Goal: Task Accomplishment & Management: Manage account settings

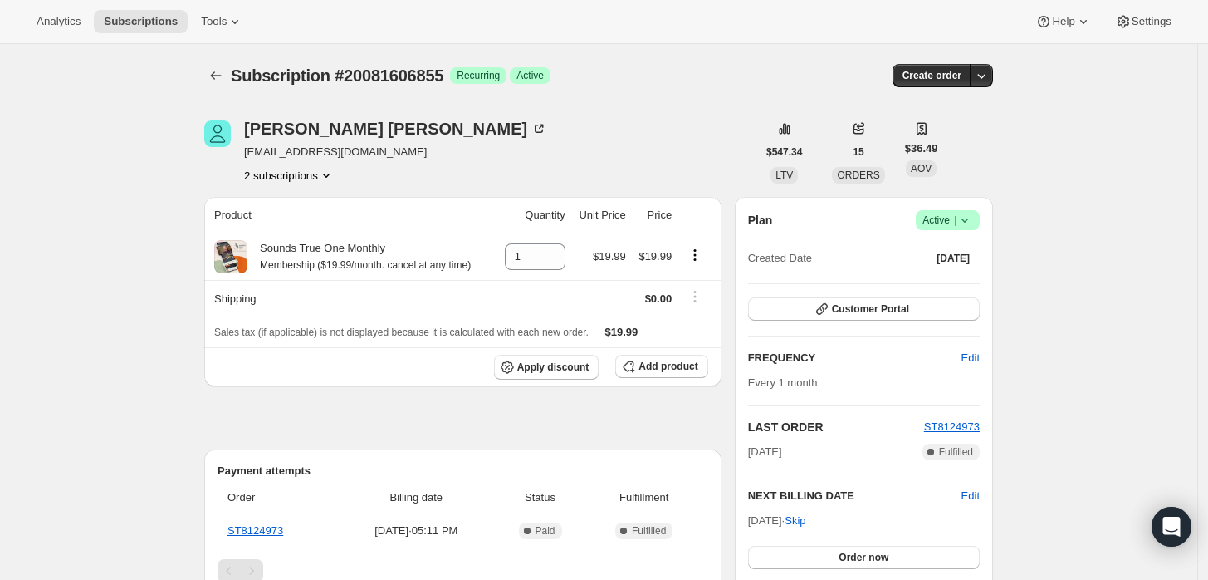
click at [973, 215] on icon at bounding box center [965, 220] width 17 height 17
click at [955, 288] on span "Cancel subscription" at bounding box center [954, 280] width 94 height 17
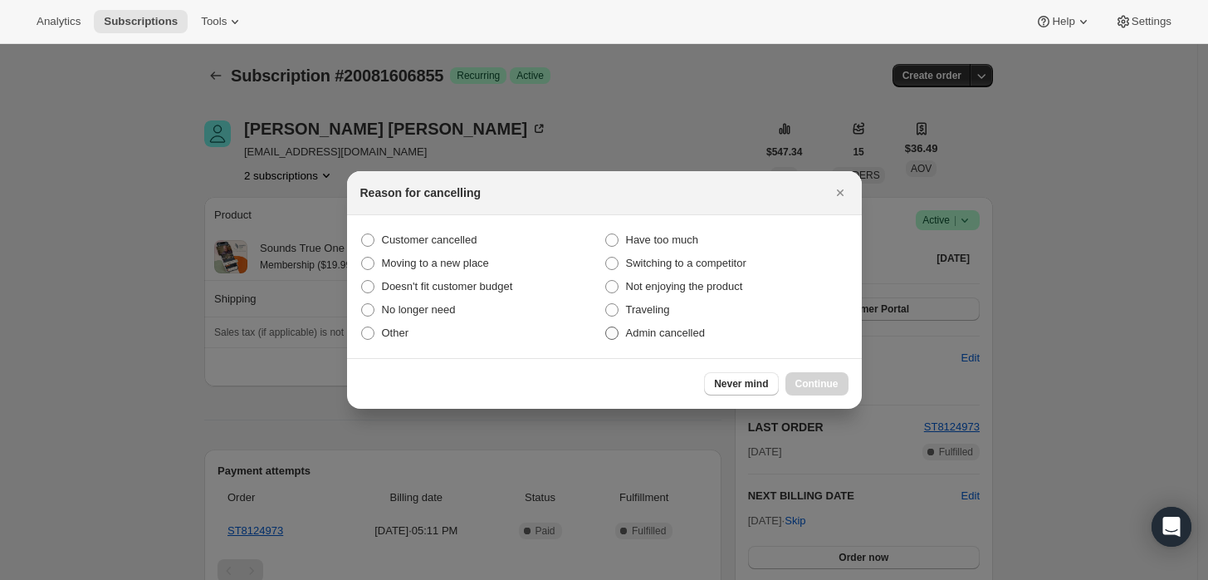
click at [703, 340] on span "Admin cancelled" at bounding box center [665, 333] width 79 height 17
click at [606, 327] on input "Admin cancelled" at bounding box center [605, 326] width 1 height 1
radio input "true"
click at [811, 387] on span "Continue" at bounding box center [817, 383] width 43 height 13
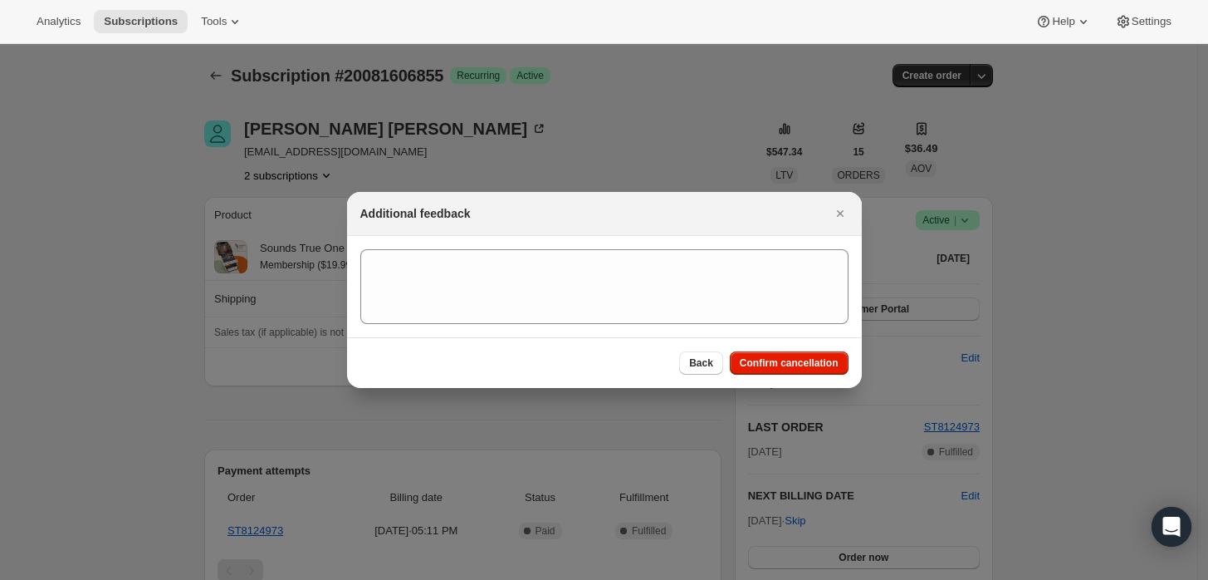
click at [728, 326] on section ":rbh:" at bounding box center [604, 286] width 515 height 101
click at [607, 226] on div "Additional feedback" at bounding box center [604, 214] width 515 height 44
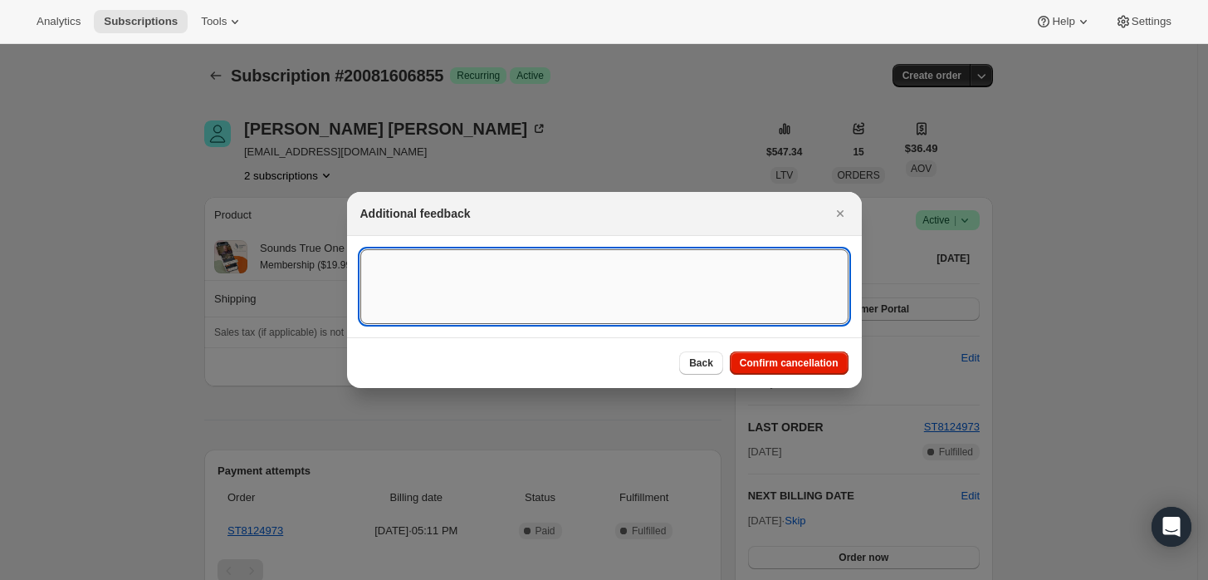
click at [571, 293] on textarea ":rbh:" at bounding box center [604, 286] width 488 height 75
type textarea "Customer requested cancellation."
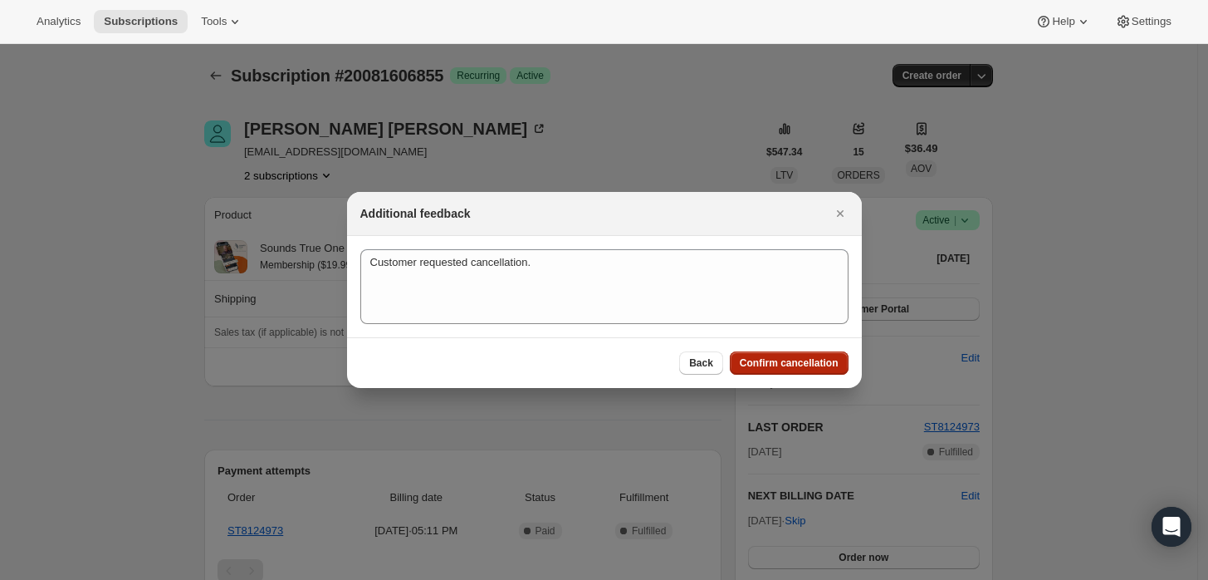
click at [783, 368] on span "Confirm cancellation" at bounding box center [789, 362] width 99 height 13
